Goal: Task Accomplishment & Management: Use online tool/utility

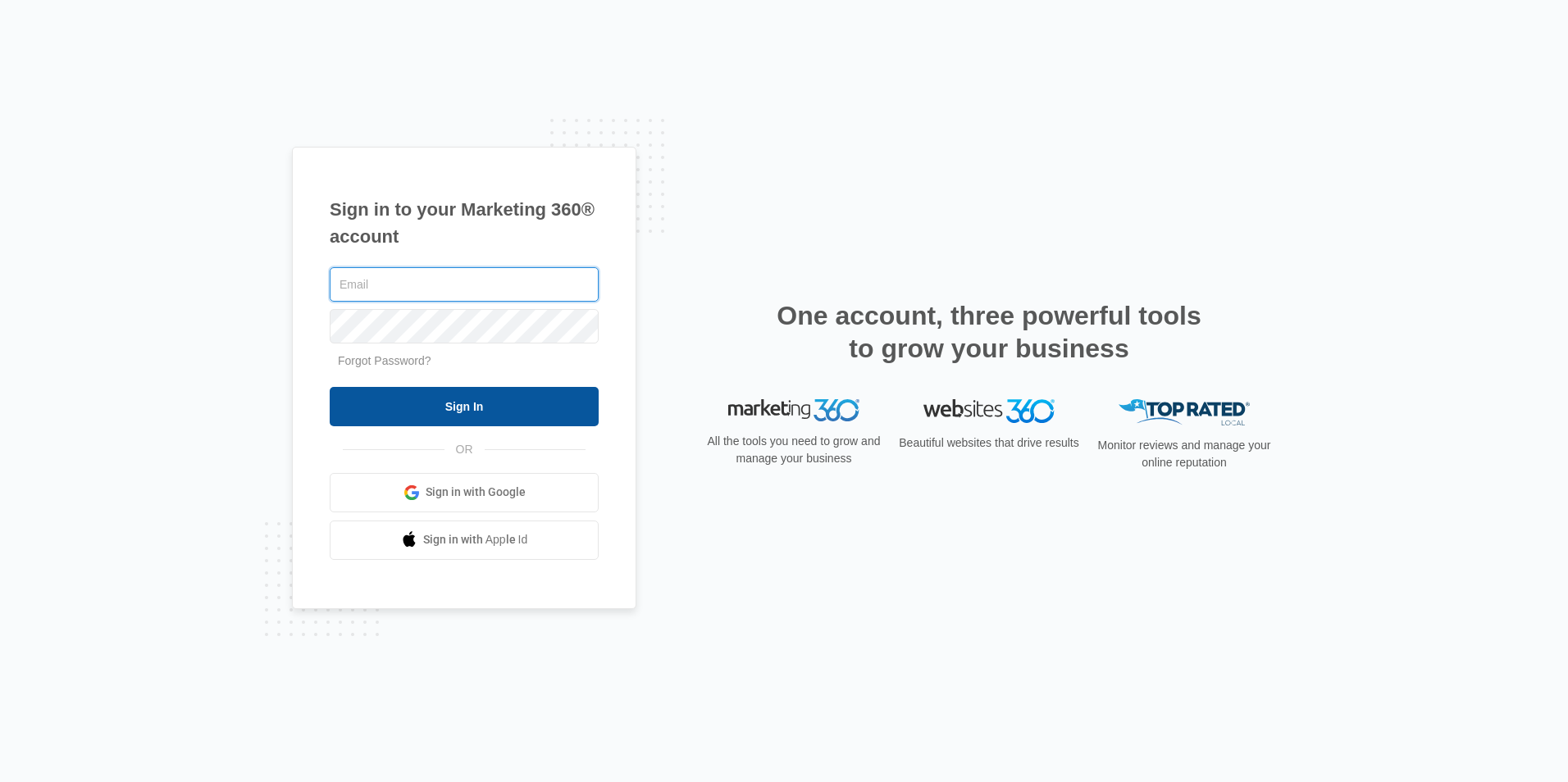
type input "[EMAIL_ADDRESS][DOMAIN_NAME]"
click at [489, 413] on input "Sign In" at bounding box center [464, 406] width 269 height 40
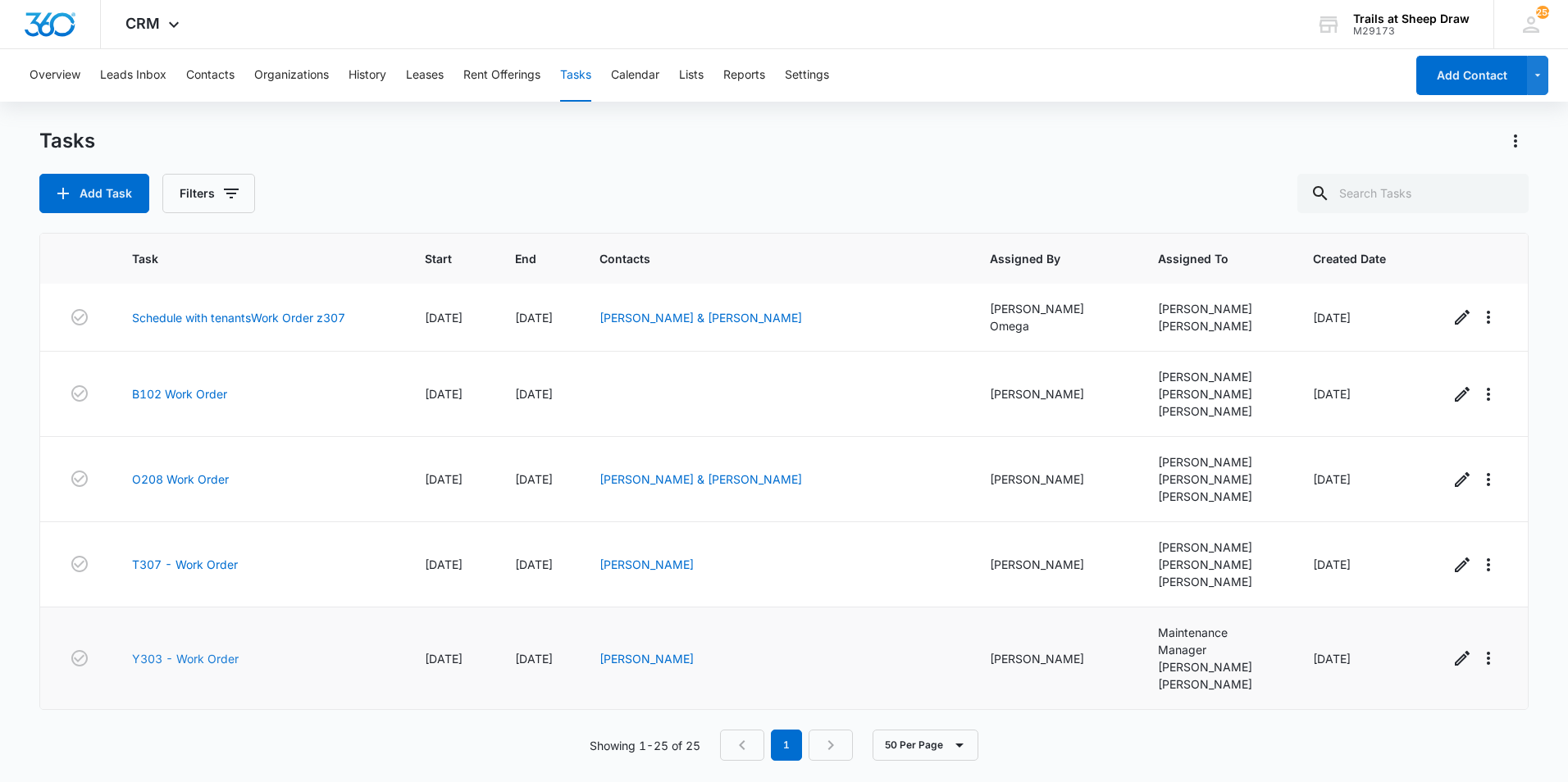
scroll to position [2067, 0]
click at [203, 664] on link "Y303 - Work Order" at bounding box center [185, 658] width 107 height 17
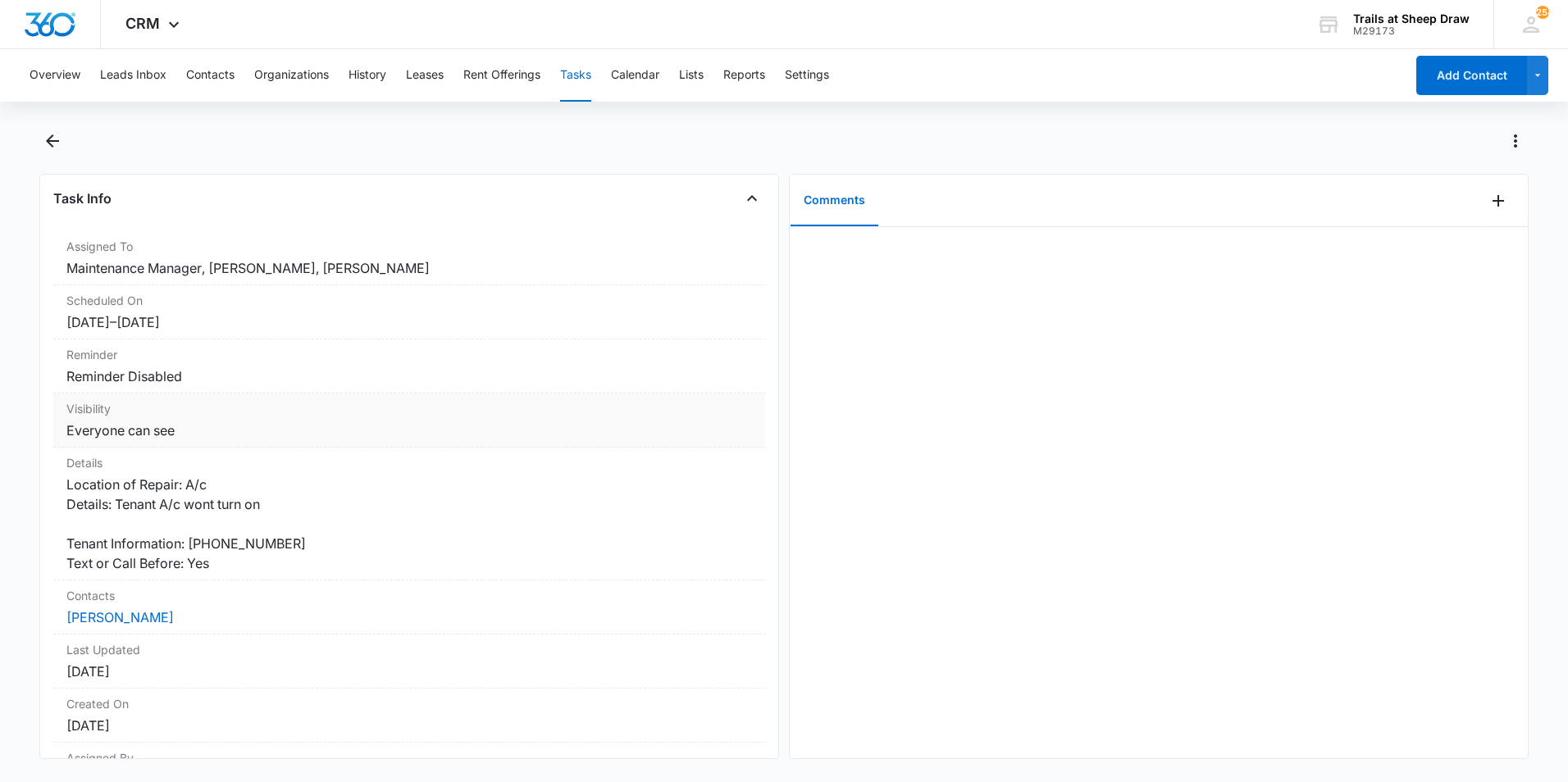
scroll to position [177, 0]
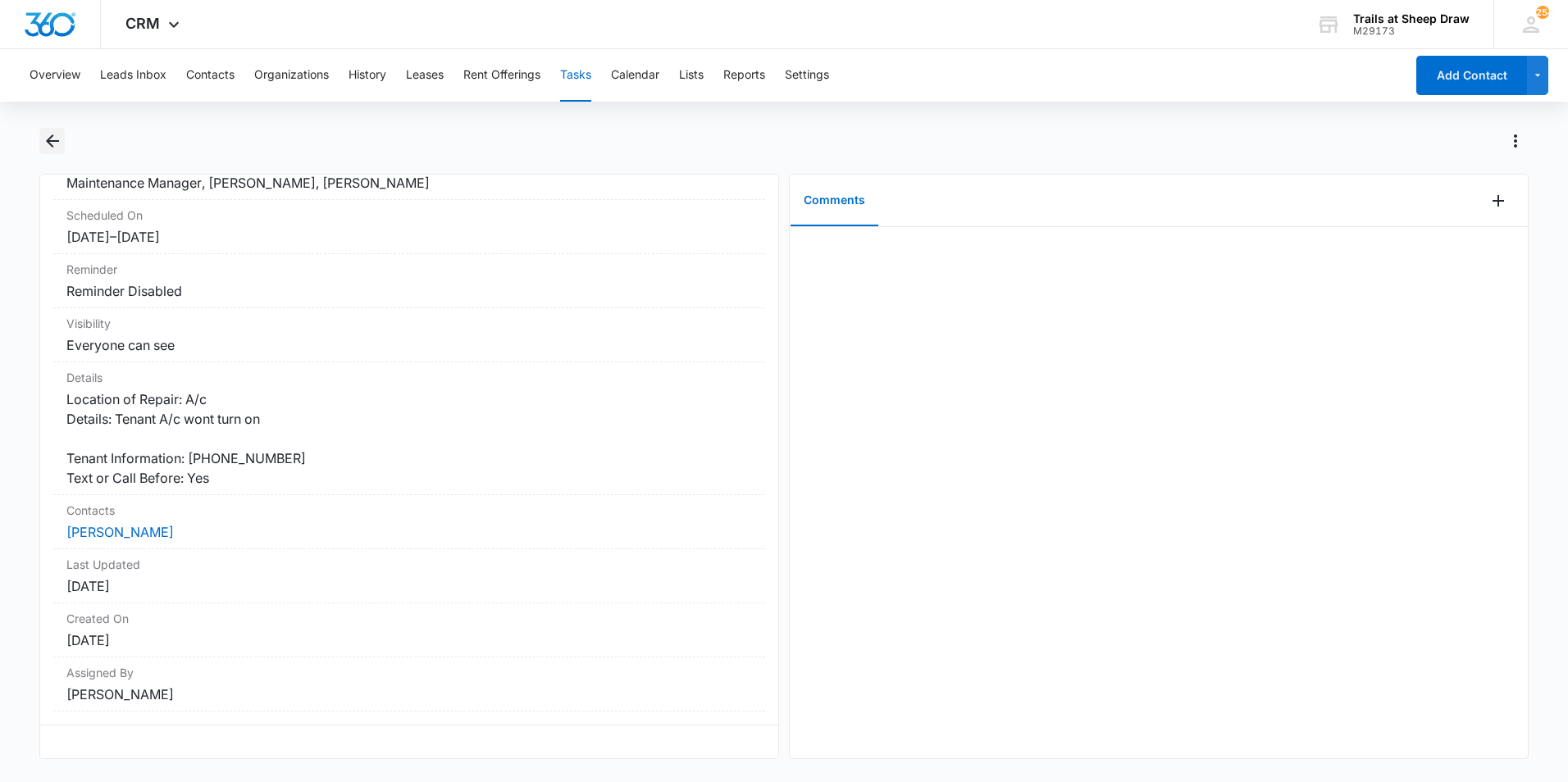
click at [61, 150] on icon "Back" at bounding box center [52, 140] width 19 height 19
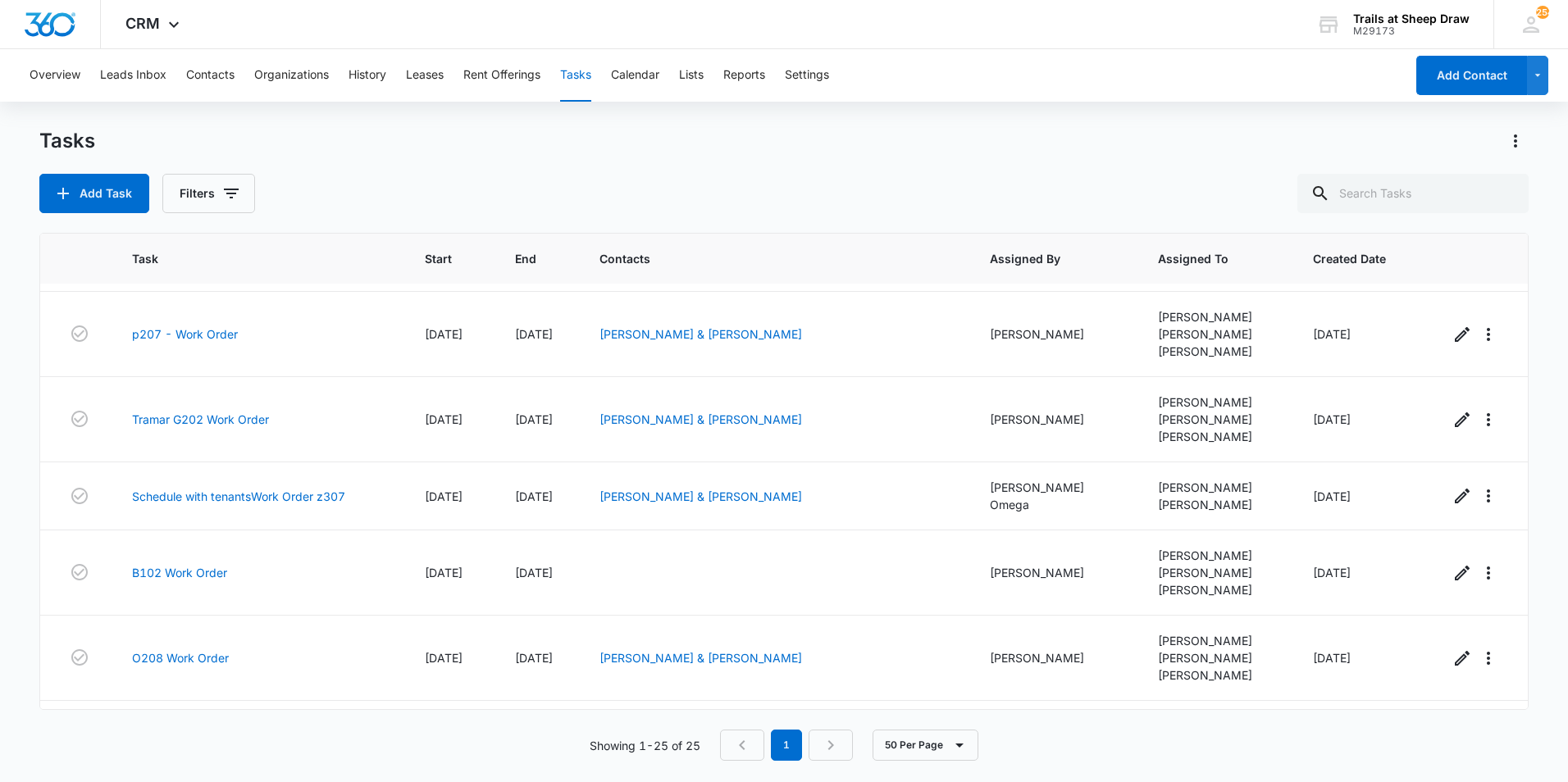
scroll to position [2067, 0]
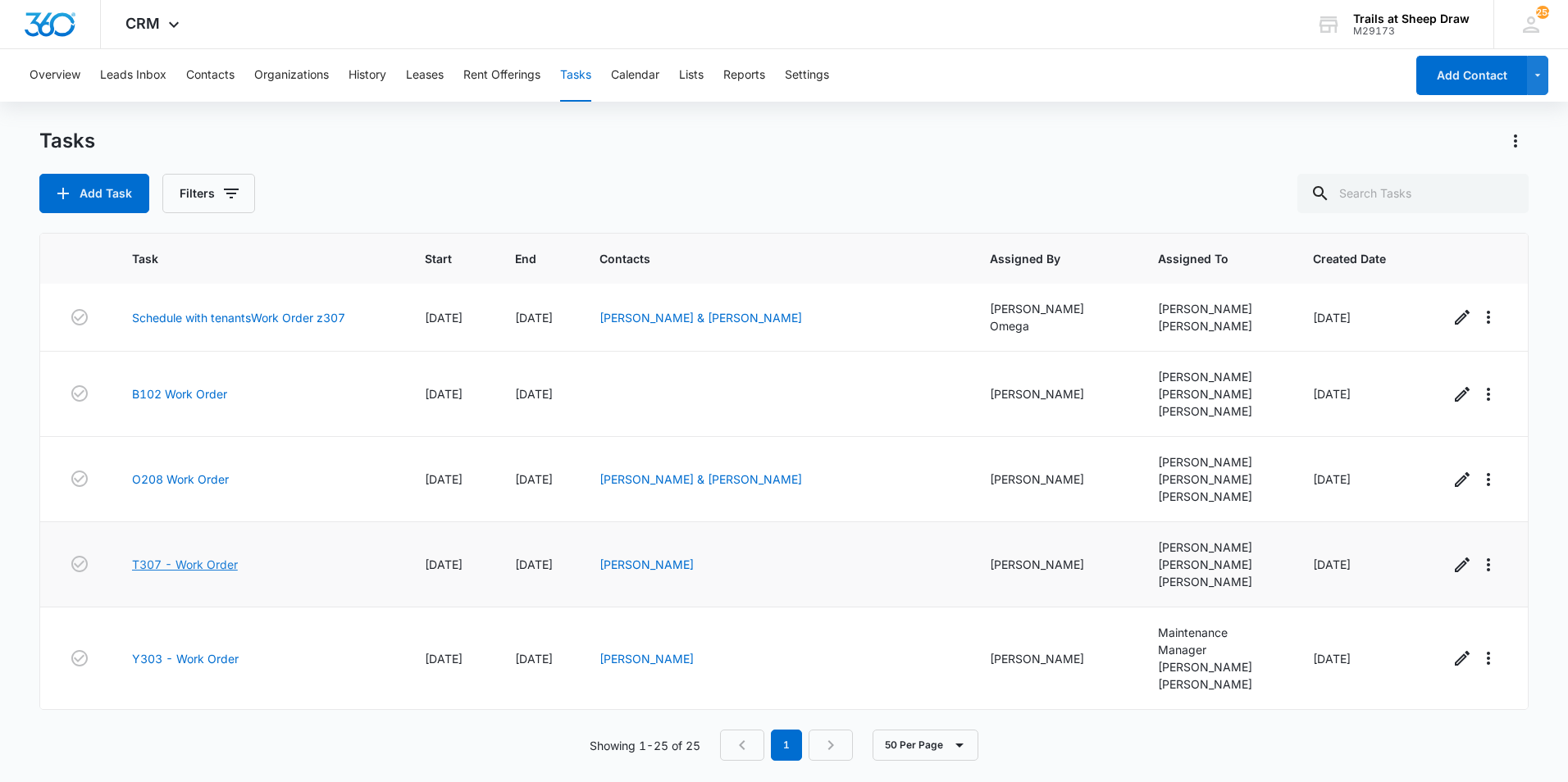
click at [190, 556] on link "T307 - Work Order" at bounding box center [185, 564] width 106 height 17
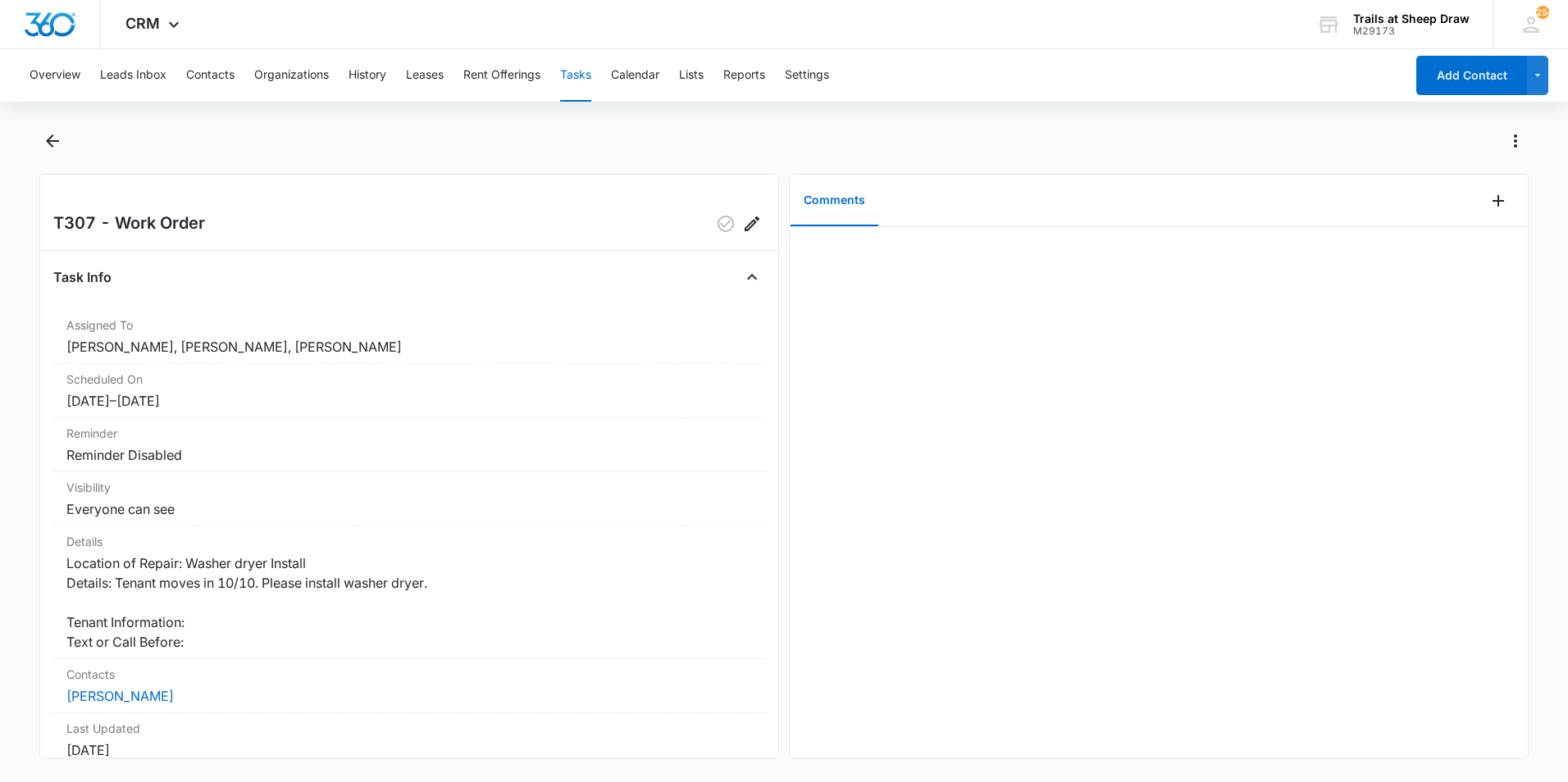
click at [66, 143] on div at bounding box center [784, 151] width 1489 height 46
click at [66, 145] on div at bounding box center [784, 151] width 1489 height 46
click at [53, 148] on icon "Back" at bounding box center [52, 140] width 19 height 19
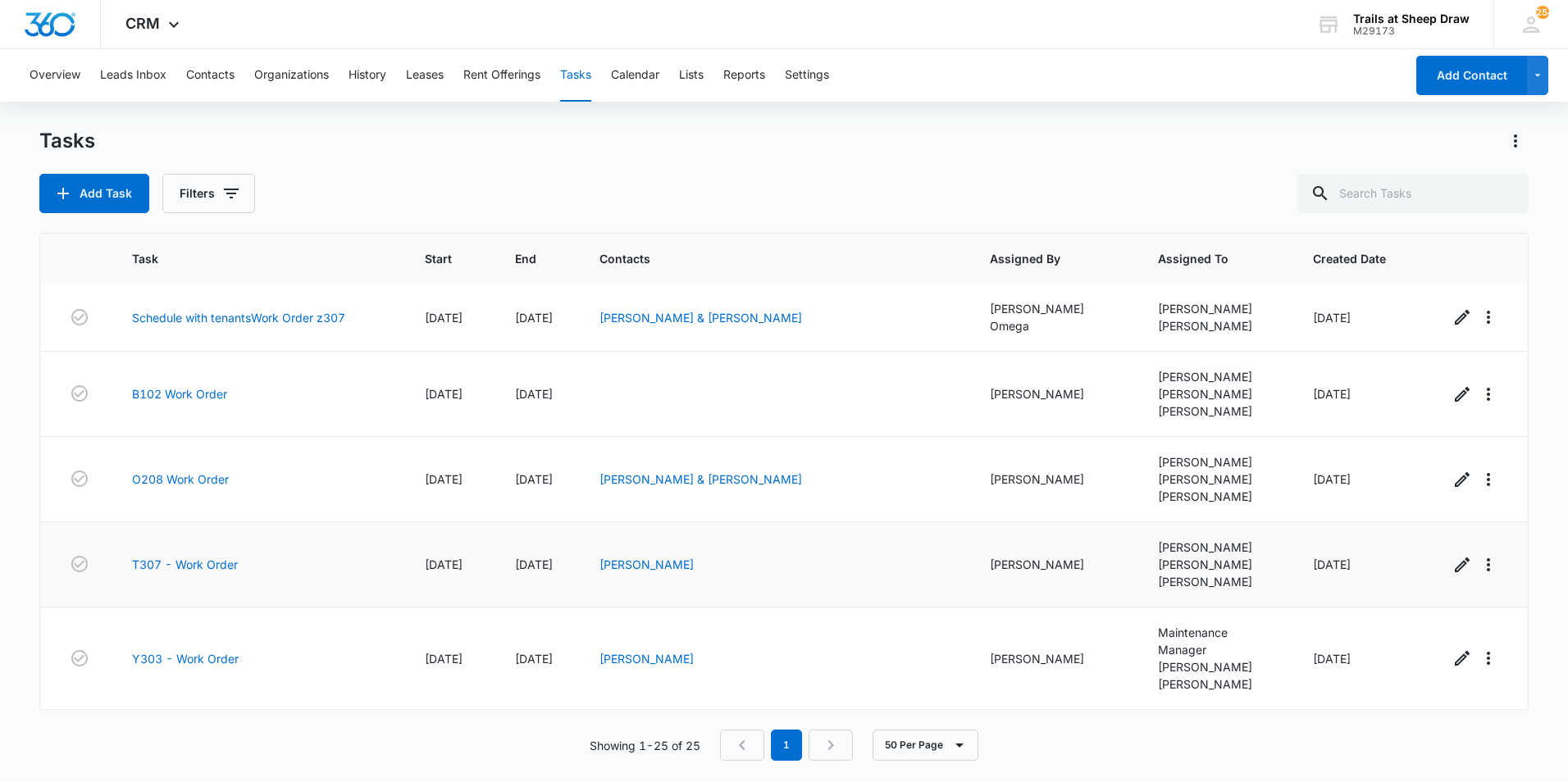
scroll to position [2067, 0]
click at [197, 448] on td "O208 Work Order" at bounding box center [259, 479] width 293 height 85
click at [190, 488] on link "O208 Work Order" at bounding box center [180, 478] width 97 height 17
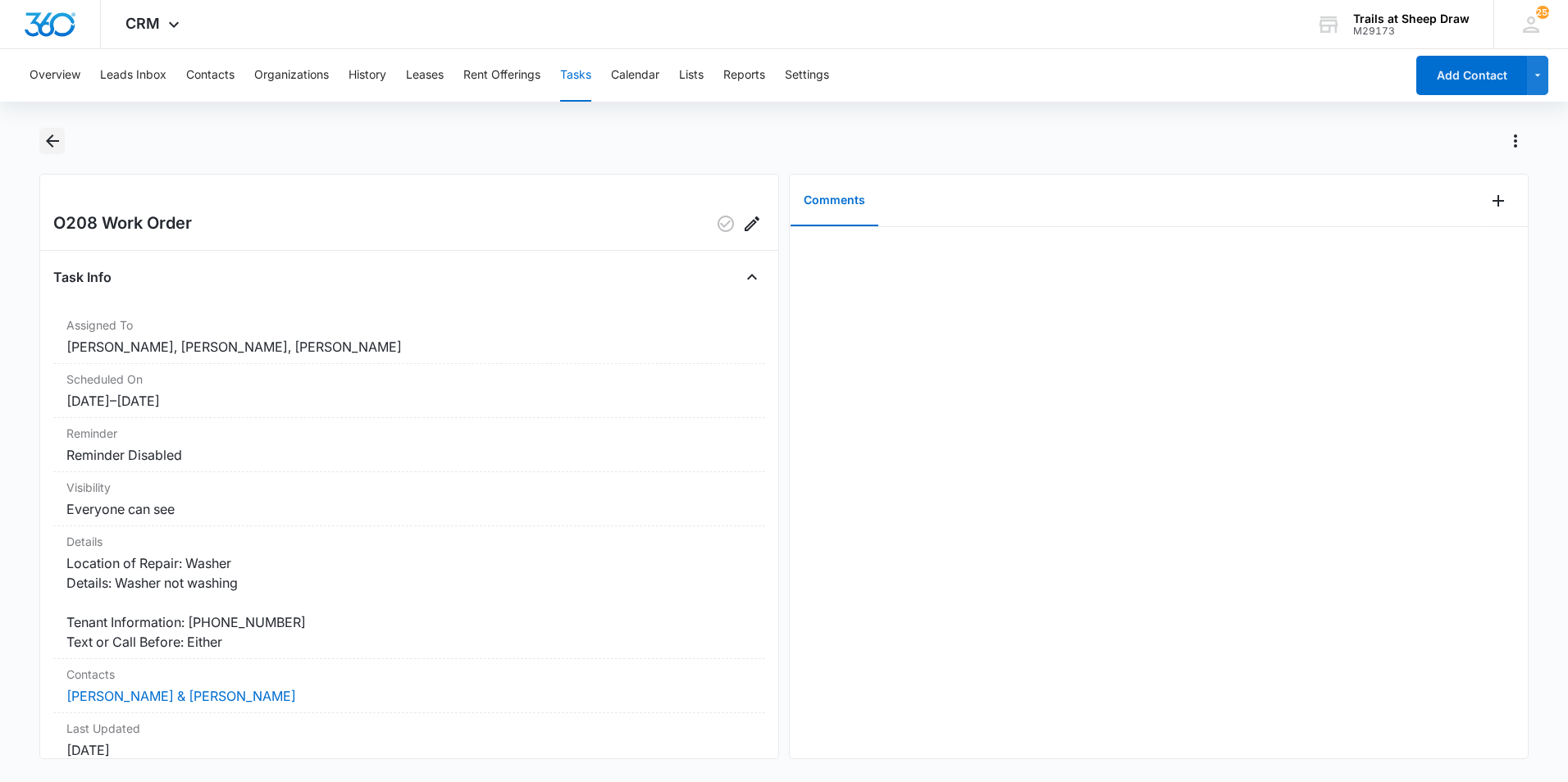
click at [54, 141] on icon "Back" at bounding box center [53, 141] width 13 height 13
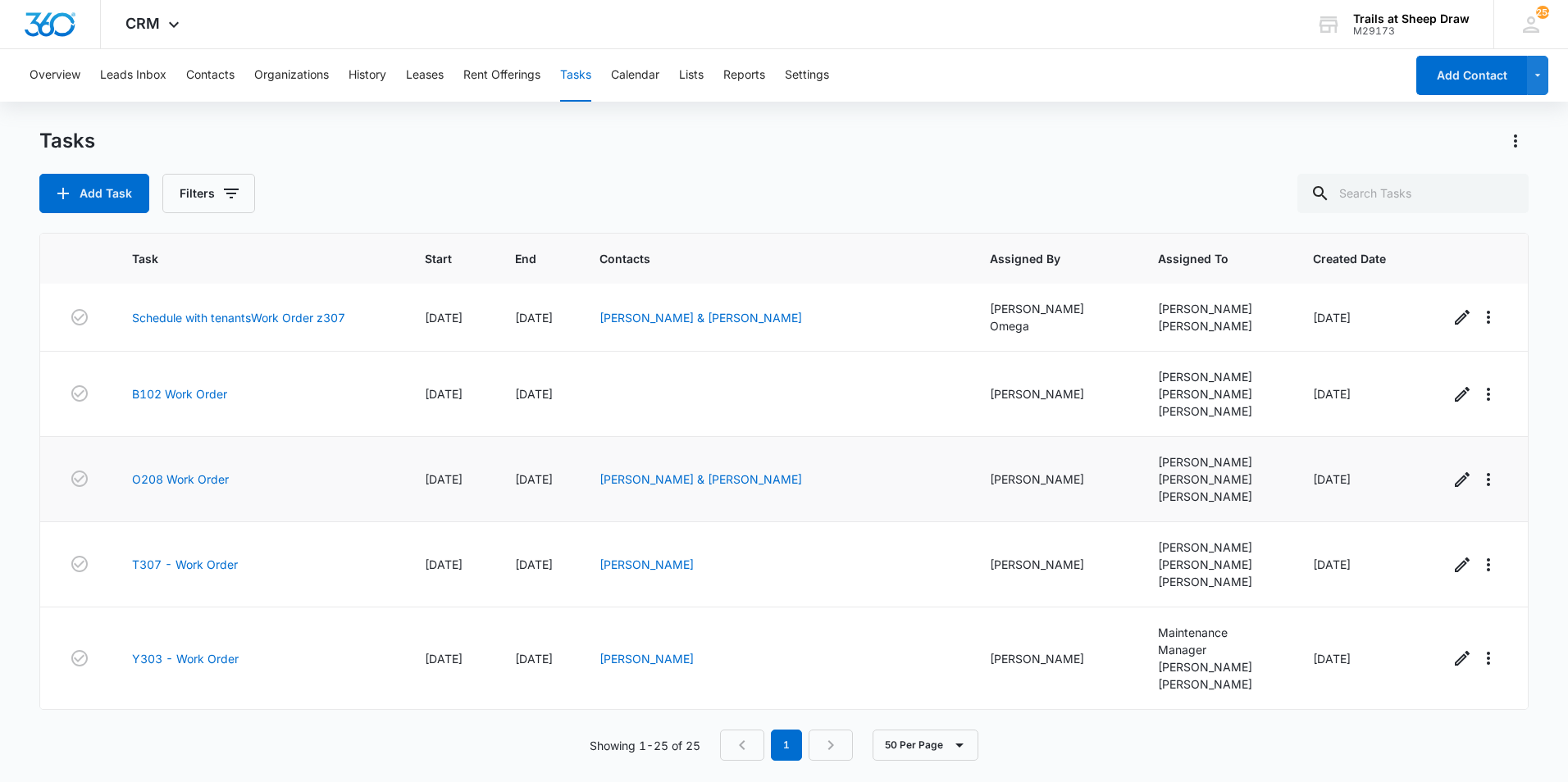
scroll to position [1821, 0]
